Goal: Task Accomplishment & Management: Use online tool/utility

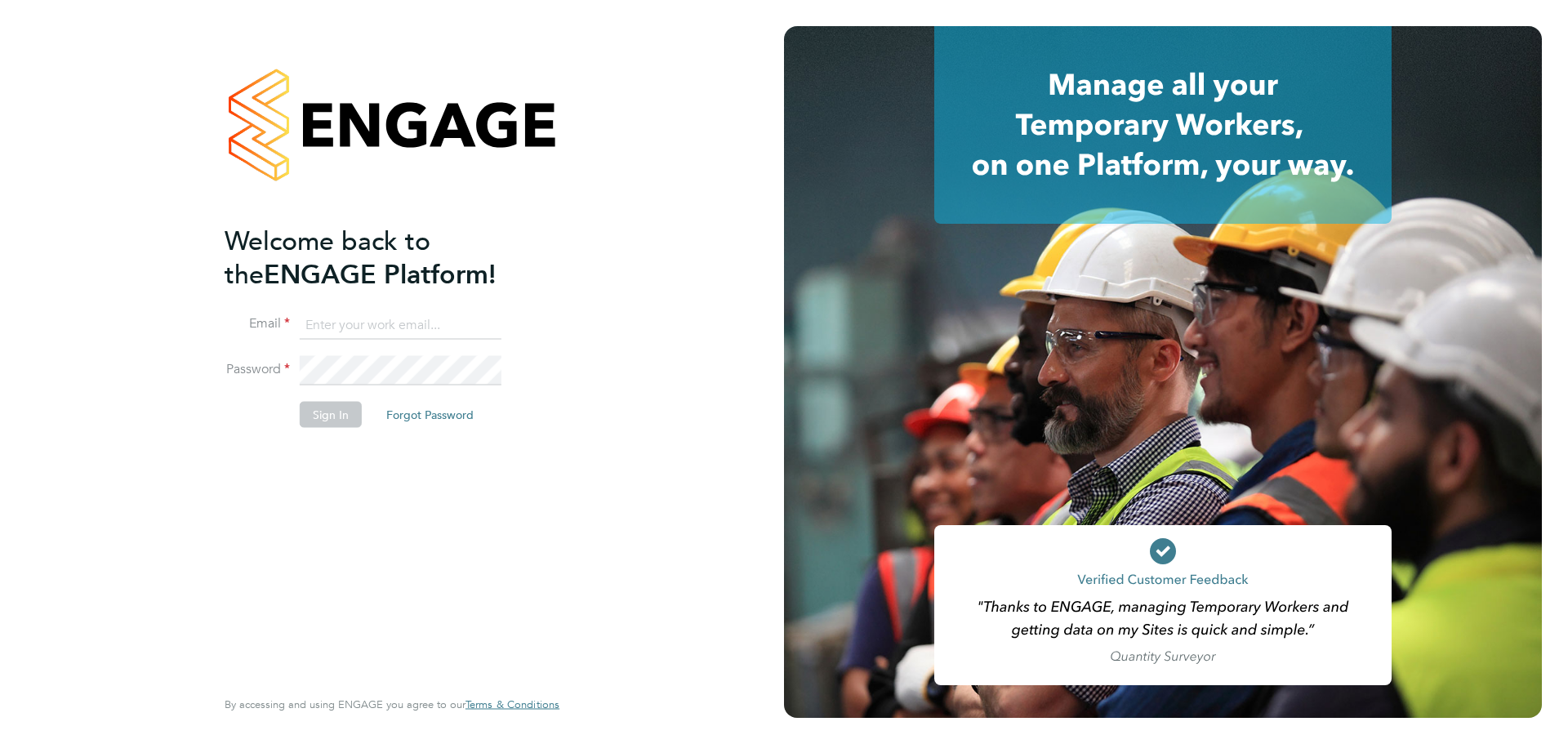
click at [318, 330] on input at bounding box center [401, 325] width 202 height 29
type input "jsmith@provision-recruitment.co.uk"
click at [330, 411] on button "Sign In" at bounding box center [331, 414] width 62 height 26
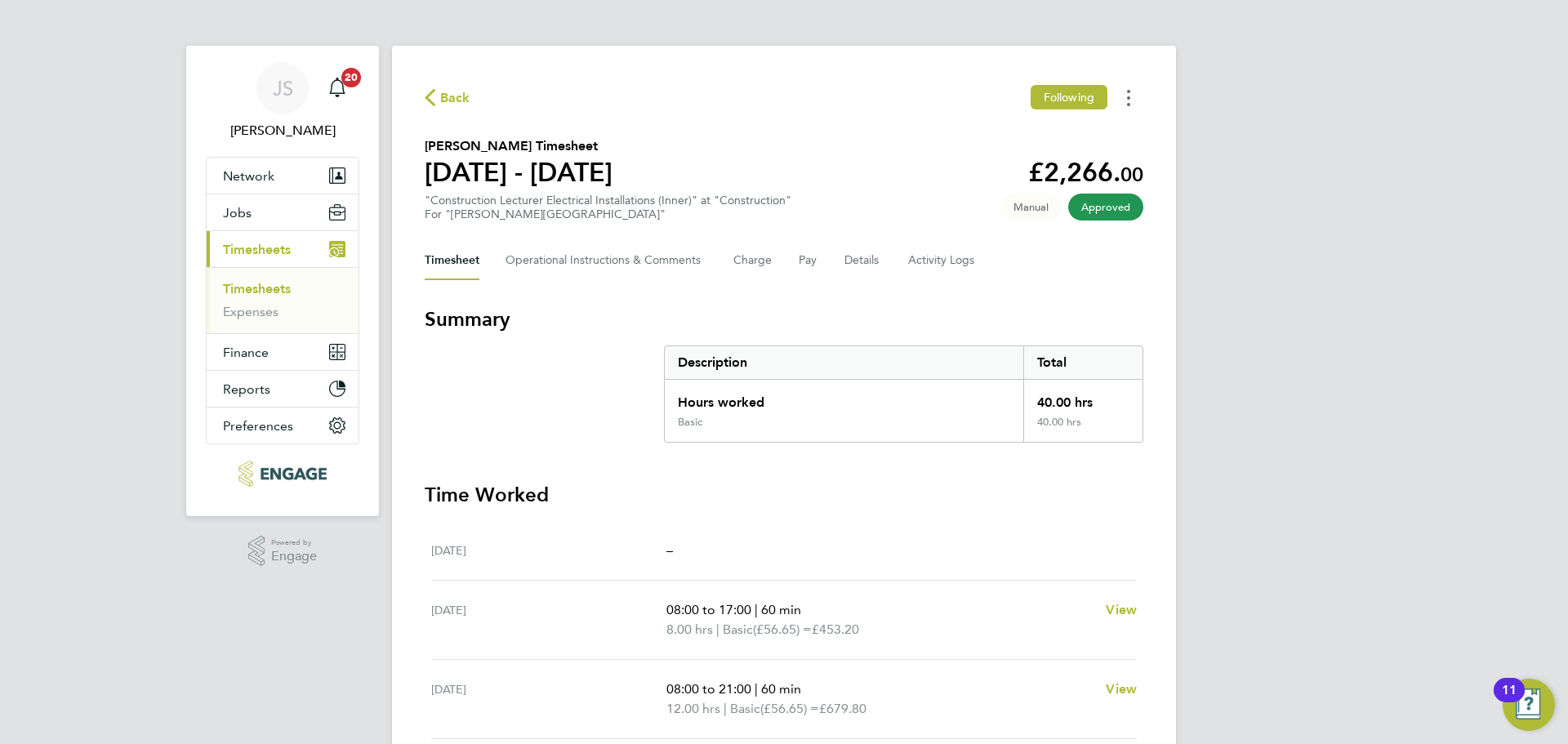
click at [1137, 103] on button "Timesheets Menu" at bounding box center [1129, 97] width 29 height 25
click at [1042, 140] on link "Download timesheet" at bounding box center [1045, 134] width 196 height 33
